Goal: Check status: Check status

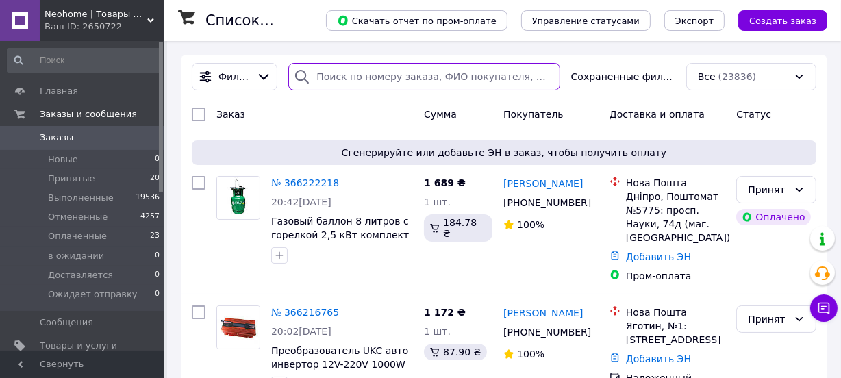
paste input "366211547"
type input "366211547"
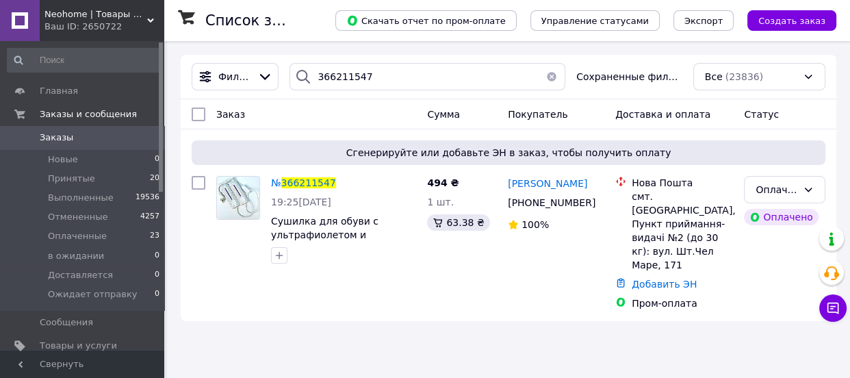
click at [88, 28] on div "Ваш ID: 2650722" at bounding box center [105, 27] width 120 height 12
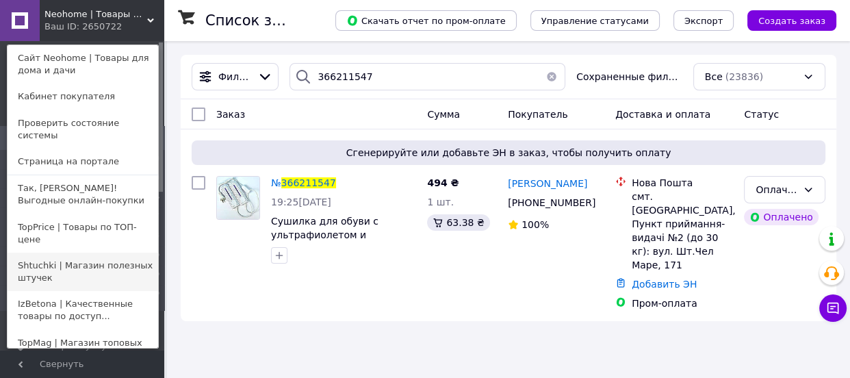
click at [38, 253] on link "Shtuchki | Магазин полезных штучек" at bounding box center [83, 272] width 151 height 38
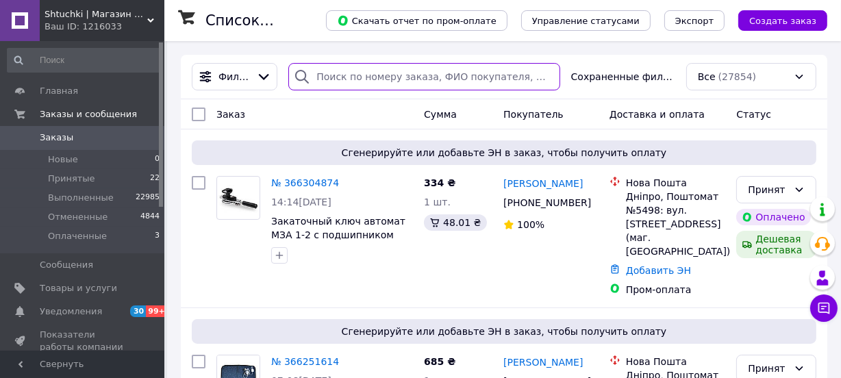
paste input "366215621"
type input "366215621"
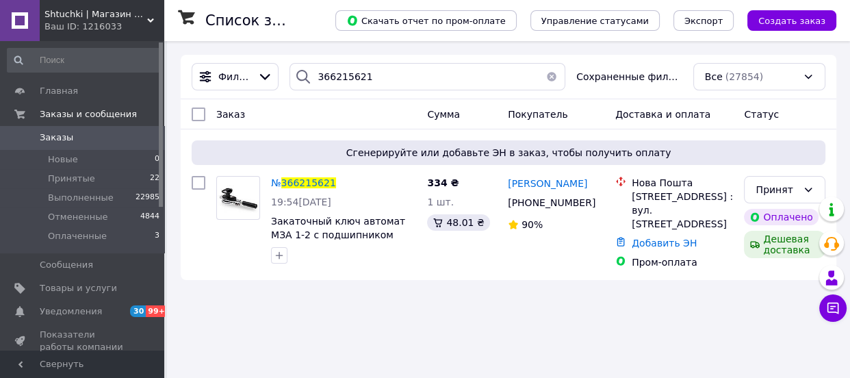
click at [62, 24] on div "Ваш ID: 1216033" at bounding box center [105, 27] width 120 height 12
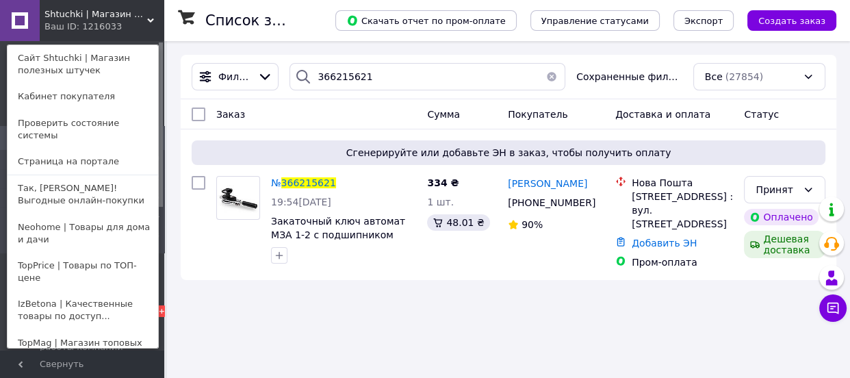
click at [40, 291] on link "IzBetona | Качественные товары по доступ..." at bounding box center [83, 310] width 151 height 38
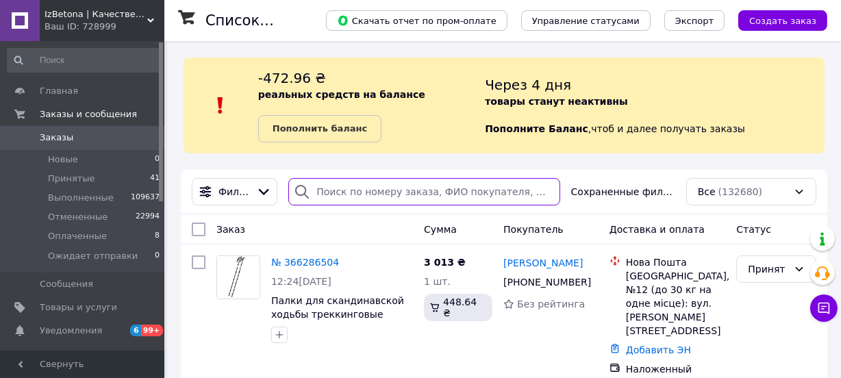
paste input "366218794"
type input "366218794"
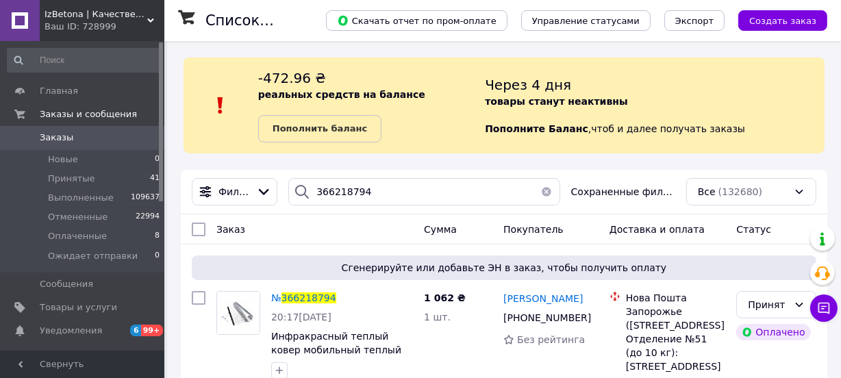
click at [78, 38] on div "IzBetona | Качественные товары по доступным ценам Ваш ID: 728999" at bounding box center [102, 20] width 125 height 41
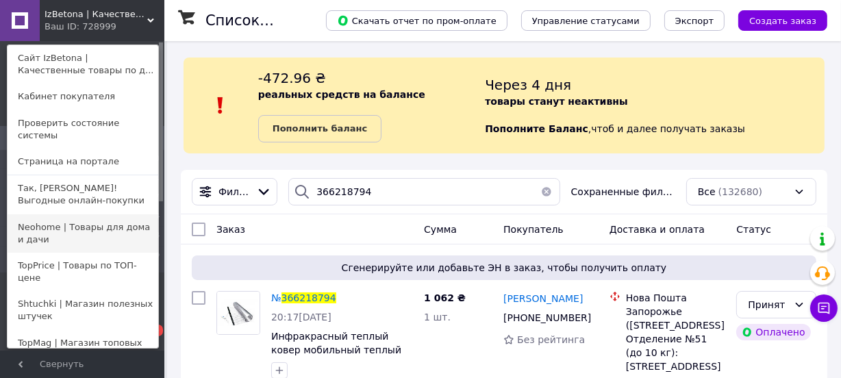
click at [56, 214] on link "Neohome | Товары для дома и дачи" at bounding box center [83, 233] width 151 height 38
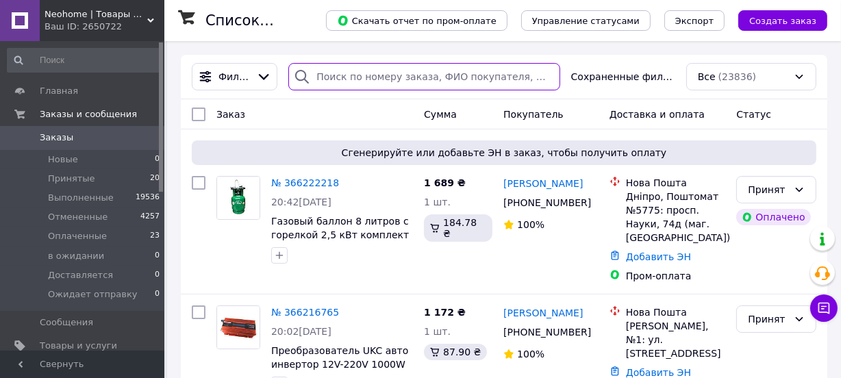
paste input "366222218"
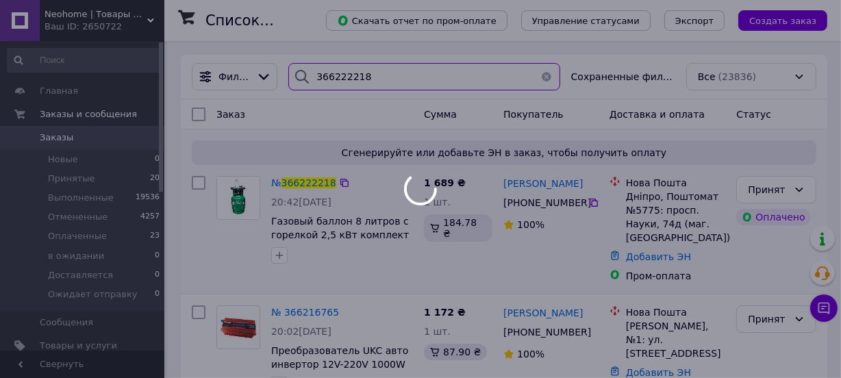
type input "366222218"
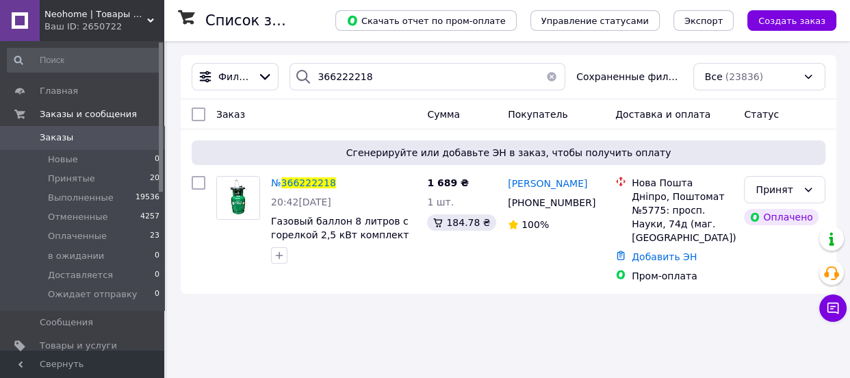
click at [73, 23] on div "Ваш ID: 2650722" at bounding box center [105, 27] width 120 height 12
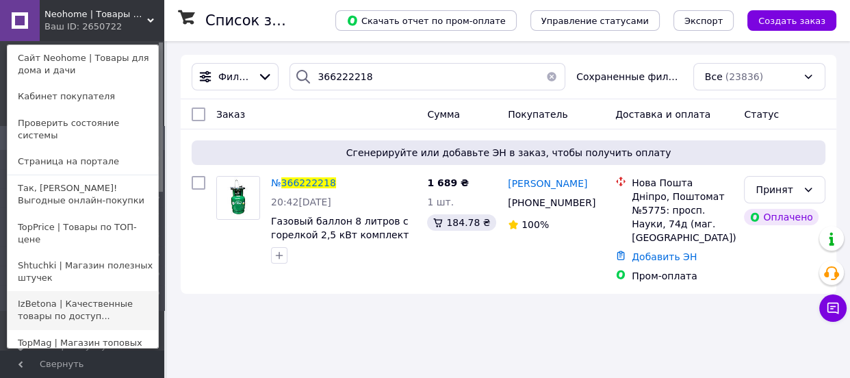
click at [38, 291] on link "IzBetona | Качественные товары по доступ..." at bounding box center [83, 310] width 151 height 38
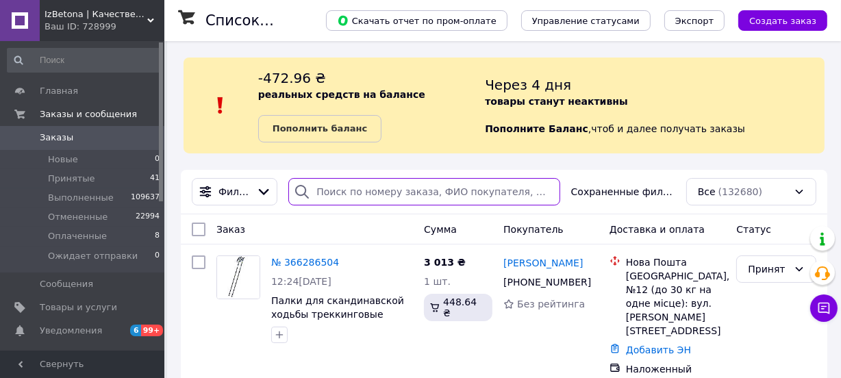
paste input "366256460"
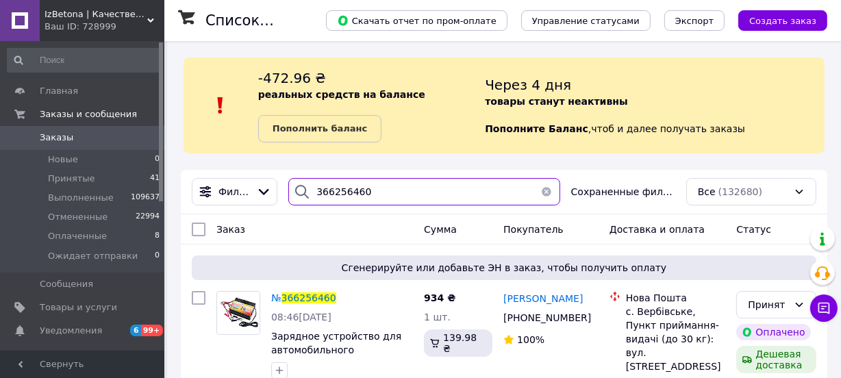
scroll to position [45, 0]
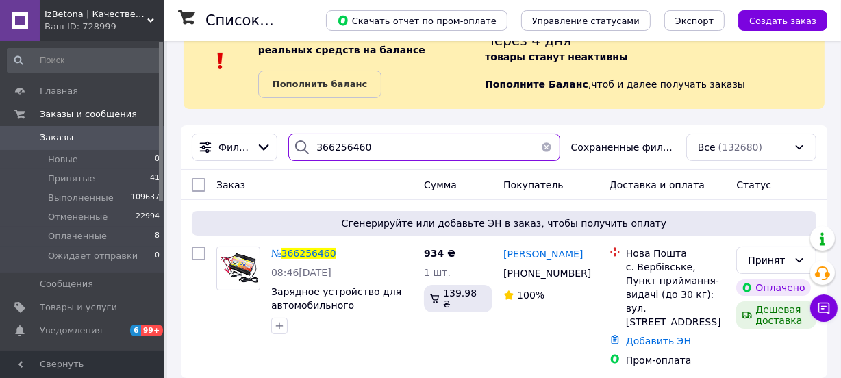
click at [339, 150] on input "366256460" at bounding box center [423, 147] width 271 height 27
click at [338, 150] on input "366256460" at bounding box center [423, 147] width 271 height 27
paste input "5828"
type input "366255828"
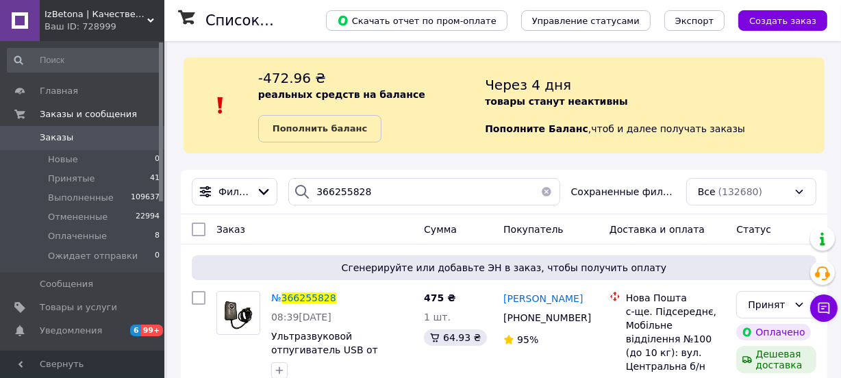
click at [60, 14] on span "IzBetona | Качественные товары по доступным ценам" at bounding box center [96, 14] width 103 height 12
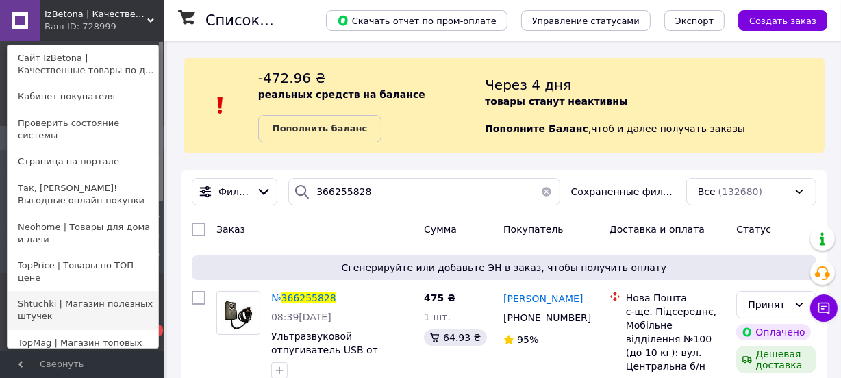
click at [32, 291] on link "Shtuchki | Магазин полезных штучек" at bounding box center [83, 310] width 151 height 38
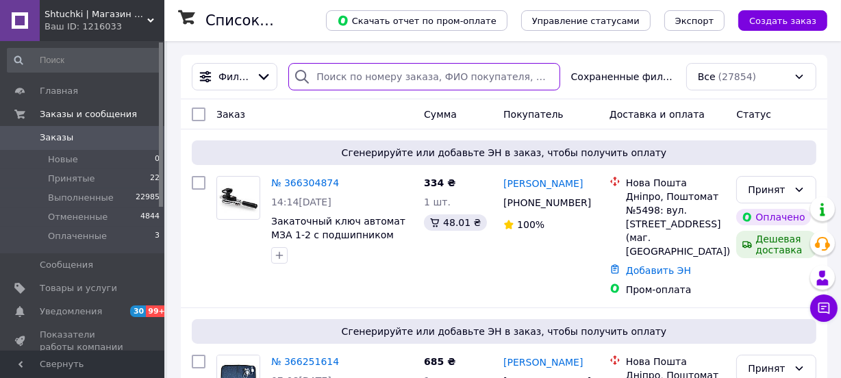
paste input "366251614"
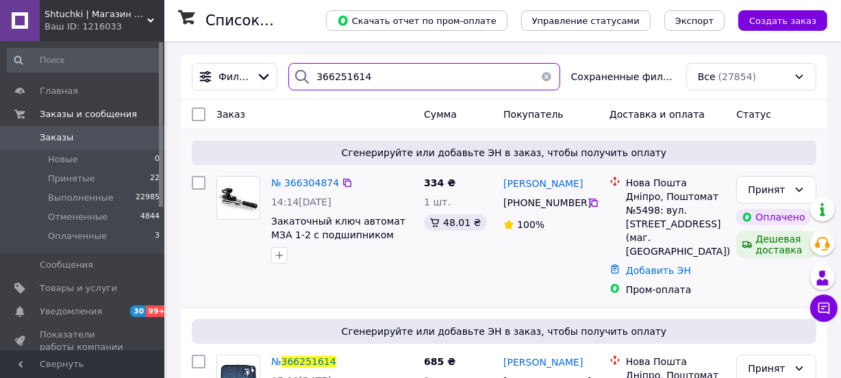
type input "366251614"
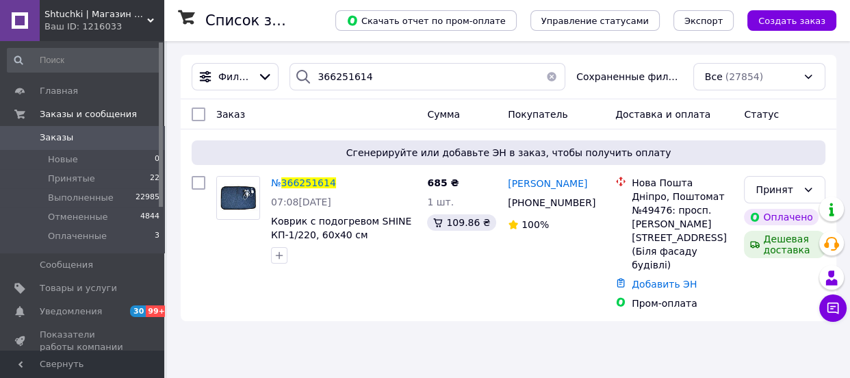
drag, startPoint x: 54, startPoint y: 18, endPoint x: 66, endPoint y: 51, distance: 35.7
click at [55, 20] on span "Shtuchki | Магазин полезных штучек" at bounding box center [96, 14] width 103 height 12
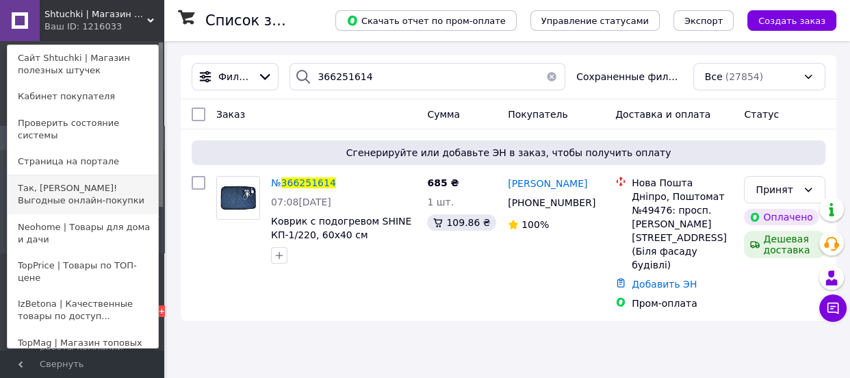
click at [43, 179] on link "Так, [PERSON_NAME]! Выгодные онлайн-покупки" at bounding box center [83, 194] width 151 height 38
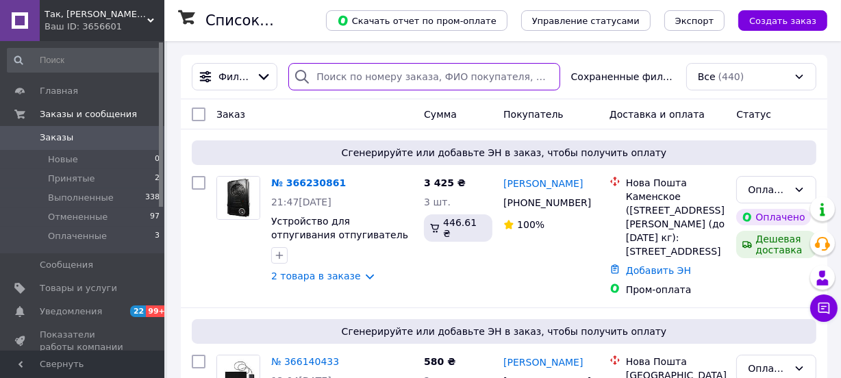
paste input "366230861"
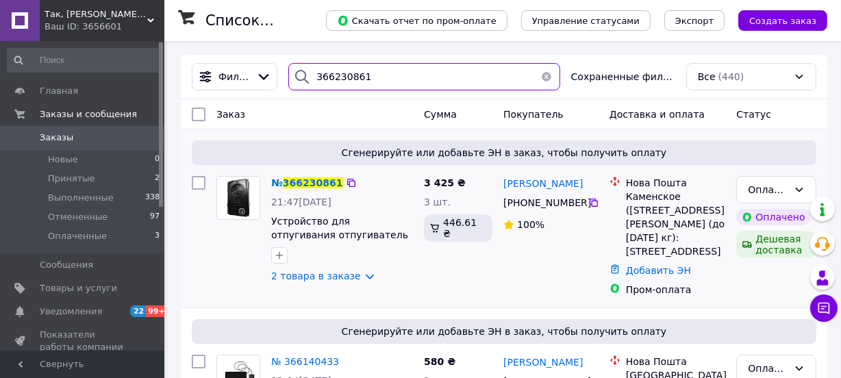
type input "366230861"
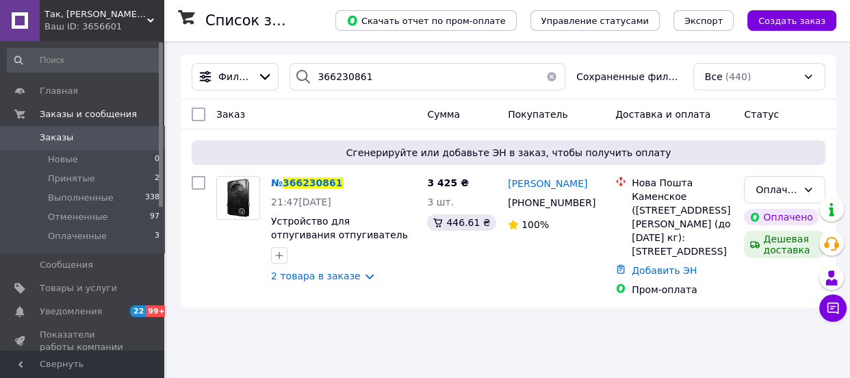
click at [70, 22] on div "Ваш ID: 3656601" at bounding box center [105, 27] width 120 height 12
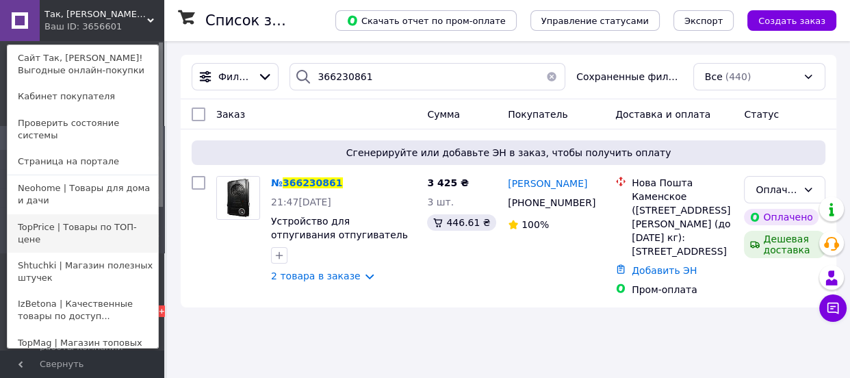
click at [45, 214] on link "TopPrice | Товары по ТОП-цене" at bounding box center [83, 233] width 151 height 38
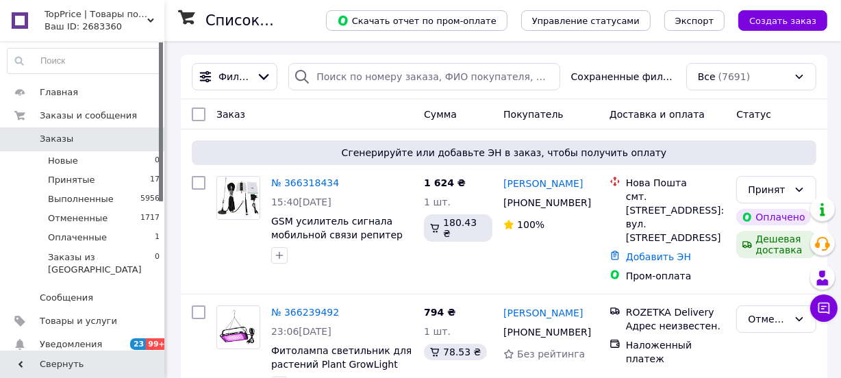
click at [79, 14] on span "TopPrice | Товары по ТОП-цене" at bounding box center [96, 14] width 103 height 12
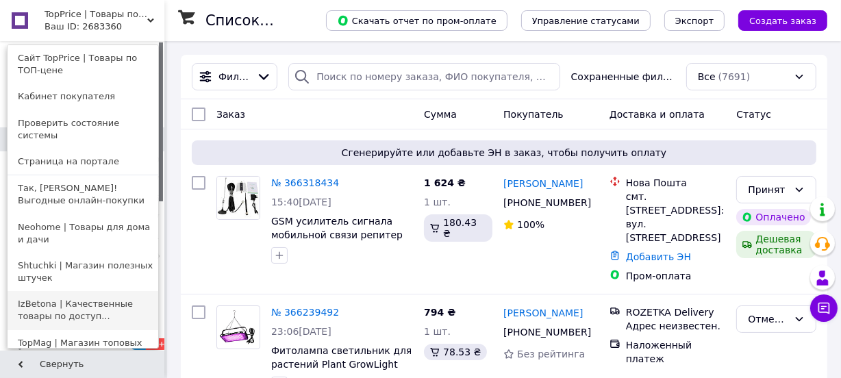
click at [33, 298] on link "IzBetona | Качественные товары по доступ..." at bounding box center [83, 310] width 151 height 38
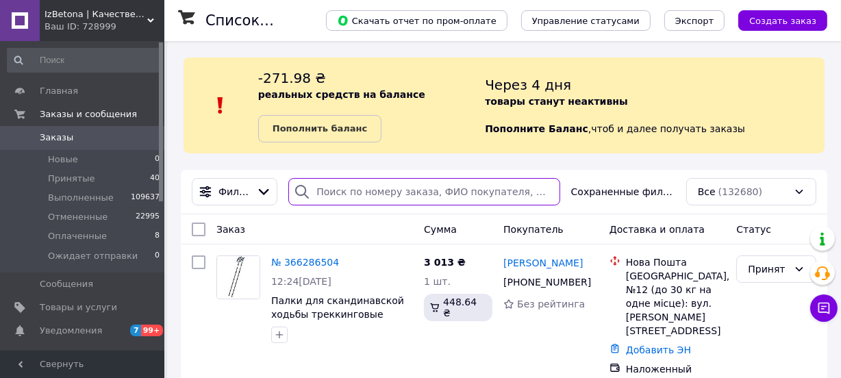
drag, startPoint x: 355, startPoint y: 185, endPoint x: 351, endPoint y: 194, distance: 10.4
paste input "366121118"
type input "366121118"
